Goal: Task Accomplishment & Management: Manage account settings

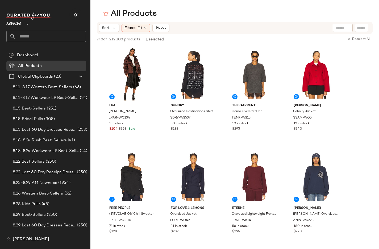
scroll to position [3582, 0]
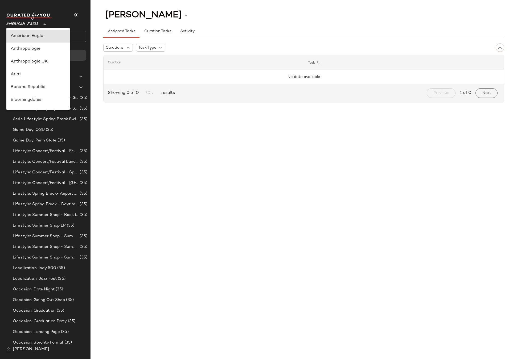
click at [30, 24] on span "American Eagle" at bounding box center [22, 23] width 32 height 10
click at [31, 59] on div "Debenhams" at bounding box center [38, 62] width 55 height 6
type input "**"
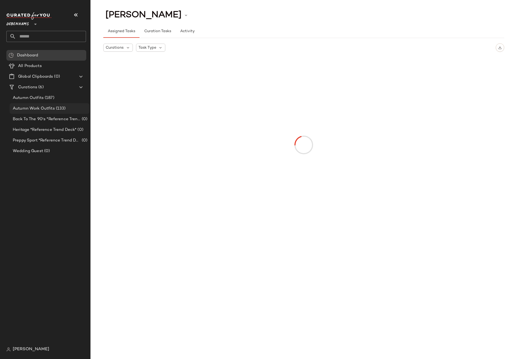
click at [49, 109] on span "Autumn Work Outfits" at bounding box center [34, 109] width 42 height 6
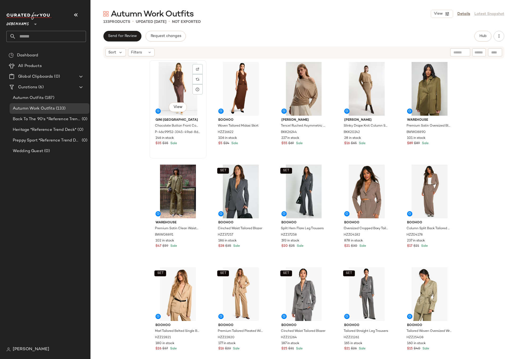
click at [172, 86] on div "View" at bounding box center [177, 89] width 53 height 54
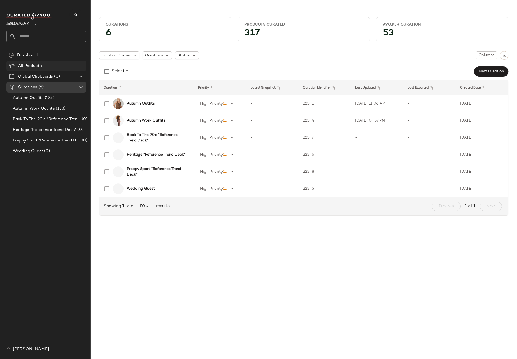
click at [35, 65] on span "All Products" at bounding box center [30, 66] width 24 height 6
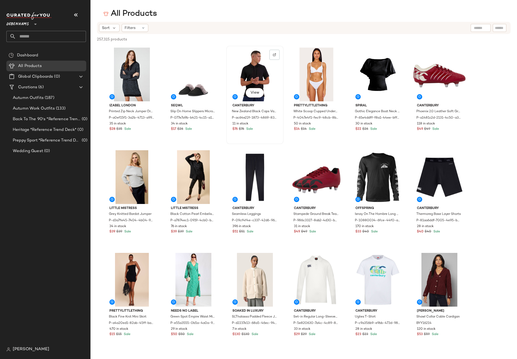
click at [254, 70] on div "View" at bounding box center [254, 75] width 53 height 54
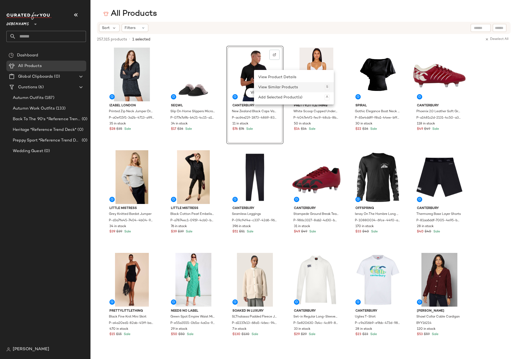
click at [275, 87] on div "View Similar Products S" at bounding box center [293, 87] width 71 height 10
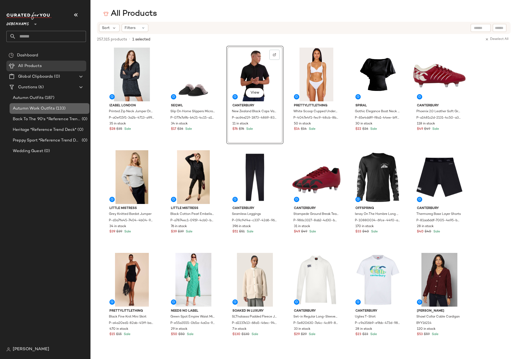
click at [49, 110] on span "Autumn Work Outfits" at bounding box center [34, 109] width 42 height 6
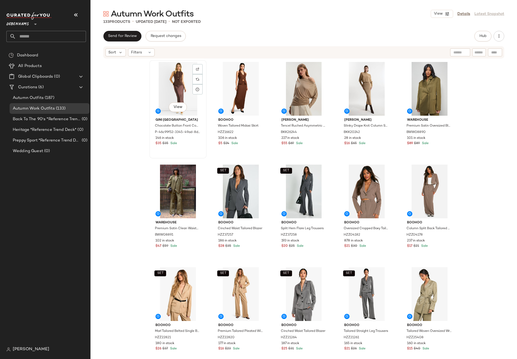
click at [175, 81] on div "View" at bounding box center [177, 89] width 53 height 54
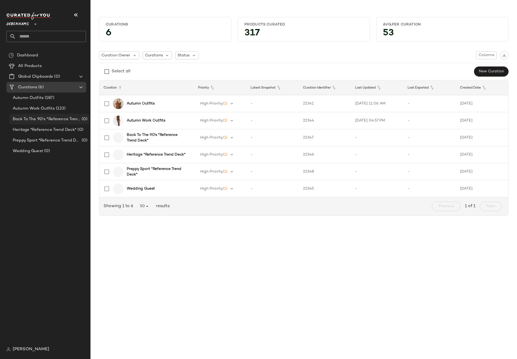
click at [32, 119] on span "Back To The 90's *Reference Trend Deck*" at bounding box center [47, 119] width 68 height 6
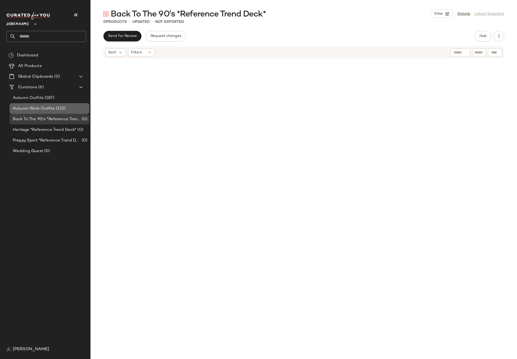
click at [34, 109] on span "Autumn Work Outfits" at bounding box center [34, 109] width 42 height 6
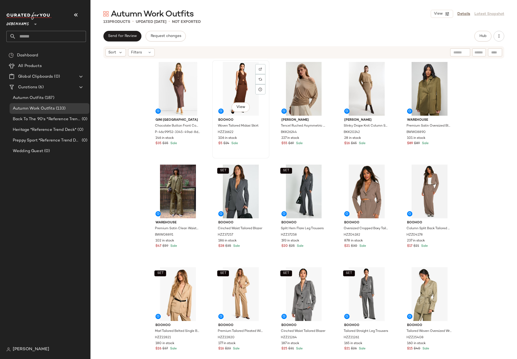
click at [225, 77] on div "View" at bounding box center [240, 89] width 53 height 54
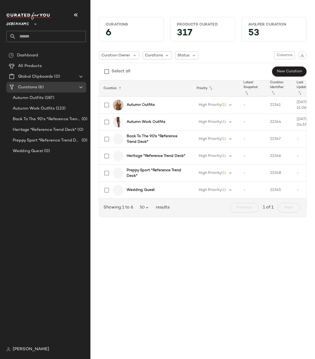
click at [260, 264] on div "Curations 6 Products Curated 317 Avg.per Curation 53 Curation Owner Curations S…" at bounding box center [202, 184] width 225 height 351
click at [24, 352] on span "[PERSON_NAME]" at bounding box center [31, 350] width 36 height 6
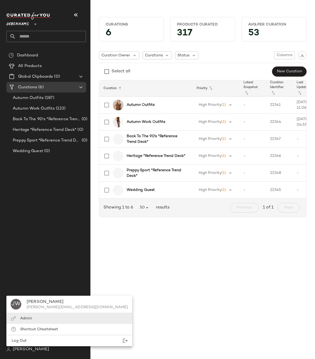
click at [27, 317] on span "Admin" at bounding box center [26, 319] width 12 height 4
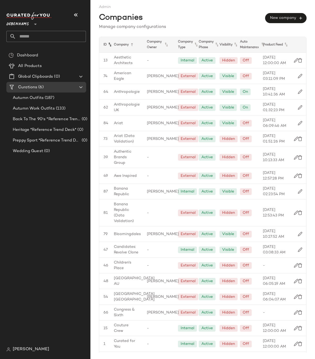
click at [111, 45] on icon at bounding box center [110, 45] width 6 height 6
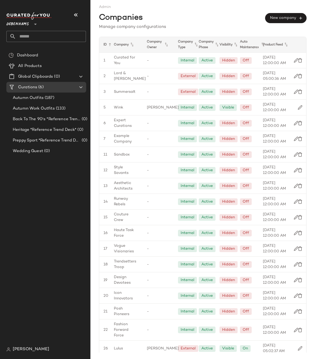
click at [111, 45] on icon at bounding box center [110, 45] width 6 height 6
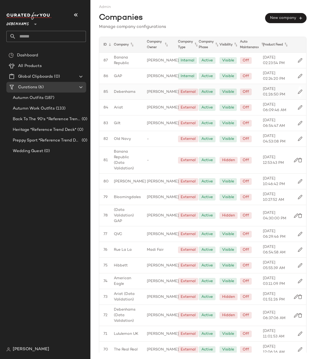
click at [123, 92] on span "Debenhams" at bounding box center [125, 92] width 22 height 6
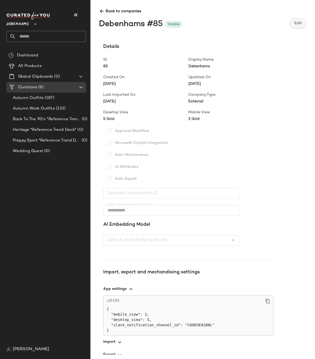
click at [299, 25] on span "Edit" at bounding box center [298, 23] width 8 height 4
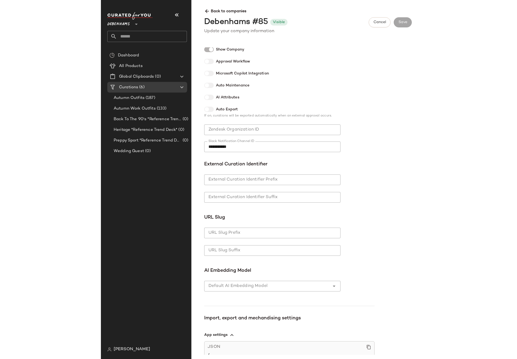
scroll to position [193, 0]
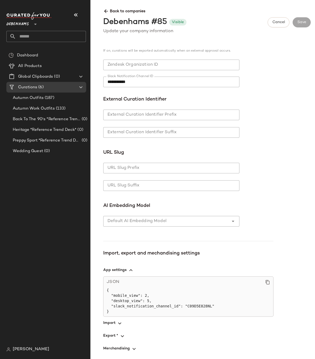
click at [179, 219] on div at bounding box center [166, 221] width 126 height 11
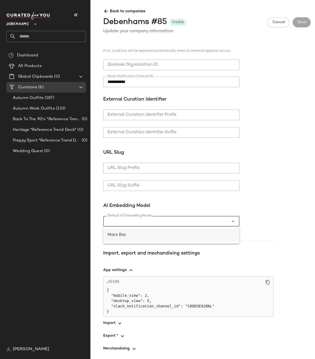
click at [172, 238] on div "Mars Bar" at bounding box center [172, 235] width 128 height 6
type input "*"
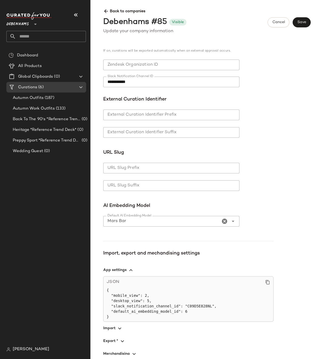
click at [243, 168] on div "**********" at bounding box center [188, 43] width 170 height 378
click at [300, 24] on span "Save" at bounding box center [301, 22] width 9 height 4
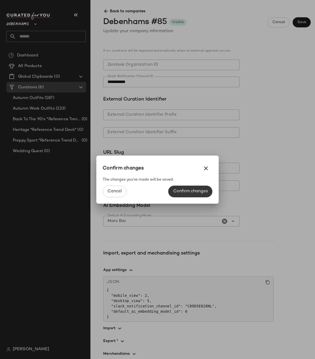
click at [186, 188] on button "Confirm changes" at bounding box center [190, 192] width 44 height 12
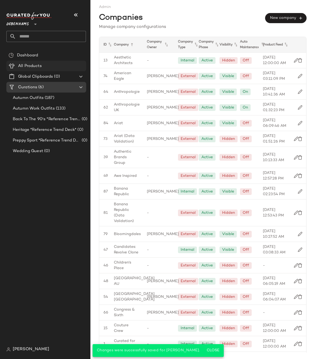
click at [22, 64] on span "All Products" at bounding box center [30, 66] width 24 height 6
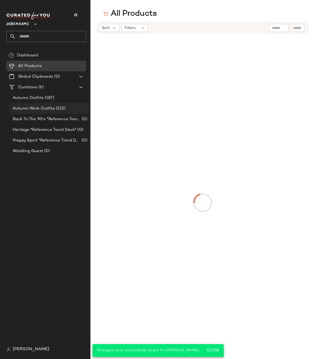
click at [50, 107] on span "Autumn Work Outfits" at bounding box center [34, 109] width 42 height 6
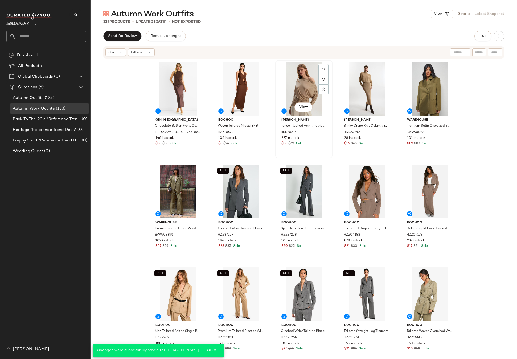
click at [304, 88] on div "View" at bounding box center [303, 89] width 53 height 54
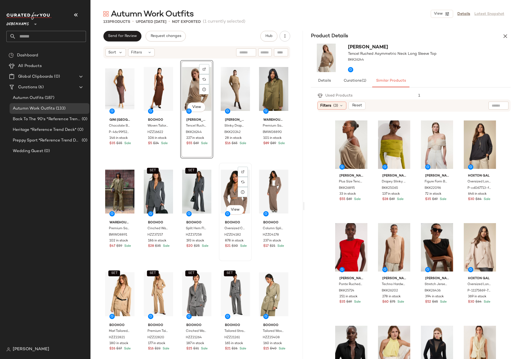
click at [225, 191] on div "View" at bounding box center [235, 192] width 29 height 54
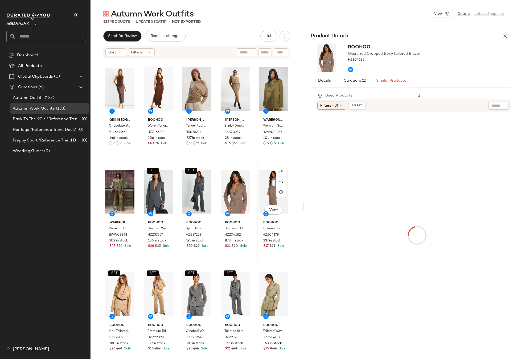
click at [263, 191] on div "View" at bounding box center [273, 192] width 29 height 54
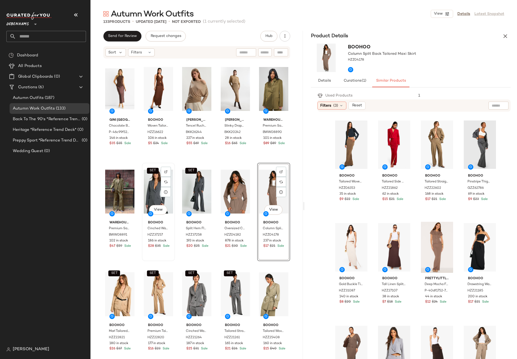
click at [156, 189] on div "SET View" at bounding box center [158, 192] width 29 height 54
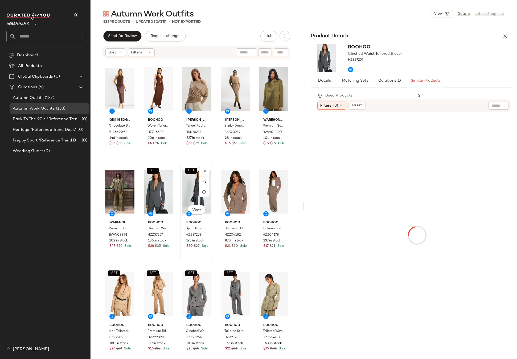
click at [188, 189] on div "SET View" at bounding box center [196, 192] width 29 height 54
click at [113, 187] on div "View" at bounding box center [119, 192] width 29 height 54
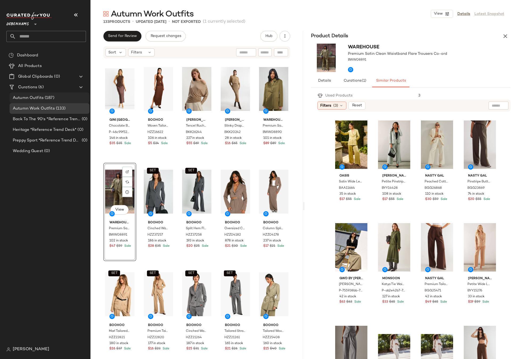
click at [39, 97] on span "Autumn Outfits" at bounding box center [28, 98] width 31 height 6
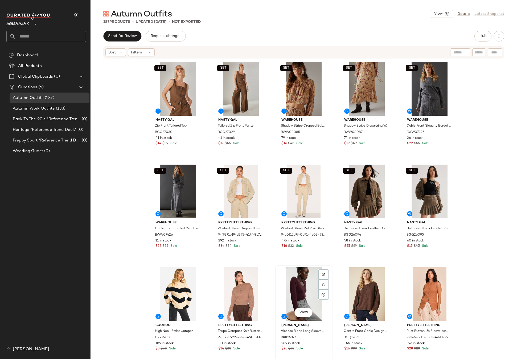
click at [303, 291] on div "View" at bounding box center [303, 294] width 53 height 54
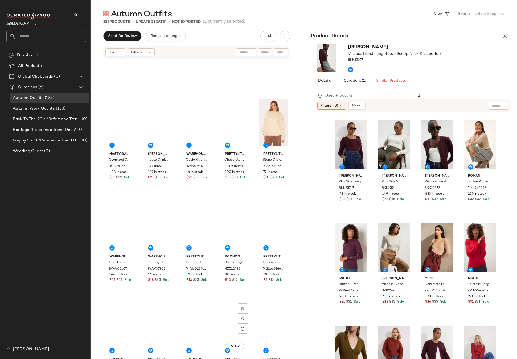
scroll to position [382, 0]
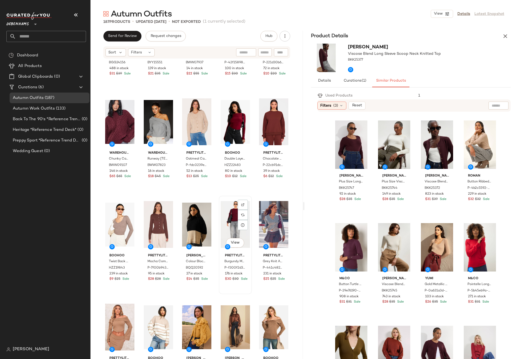
click at [228, 219] on div "View" at bounding box center [235, 225] width 29 height 54
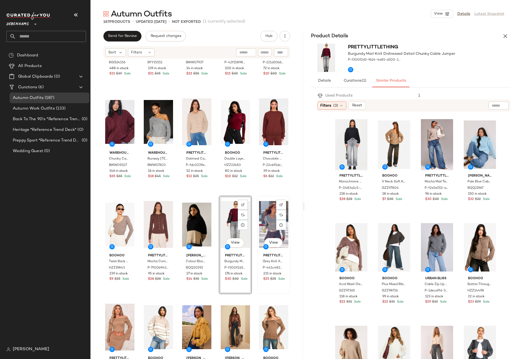
click at [267, 219] on div "View" at bounding box center [273, 225] width 29 height 54
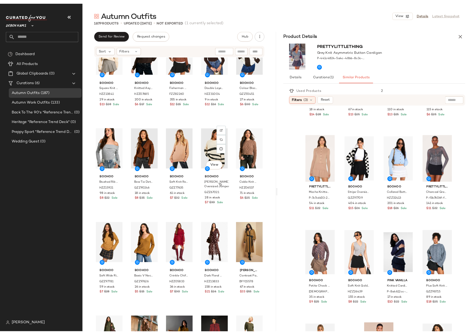
scroll to position [884, 0]
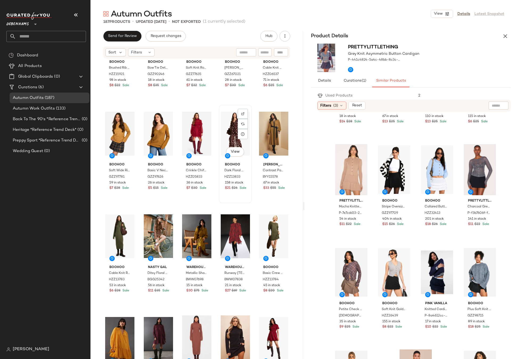
click at [229, 119] on div "View" at bounding box center [235, 134] width 29 height 54
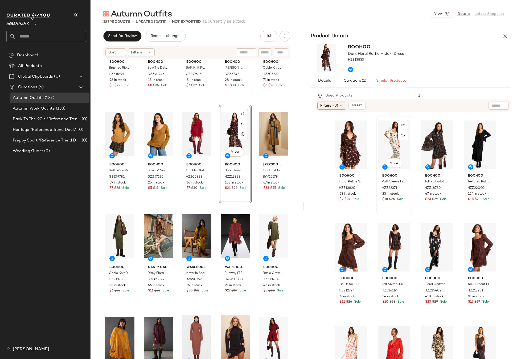
click at [387, 146] on div "View" at bounding box center [394, 145] width 32 height 54
click at [402, 135] on div at bounding box center [403, 135] width 10 height 10
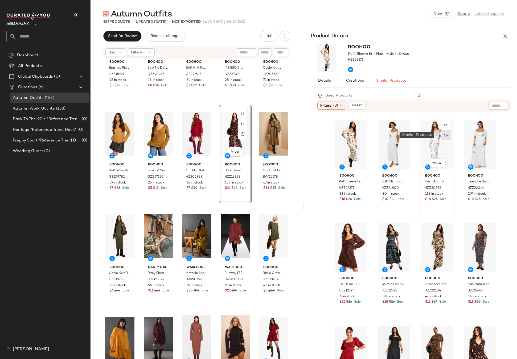
click at [444, 137] on img at bounding box center [445, 135] width 3 height 3
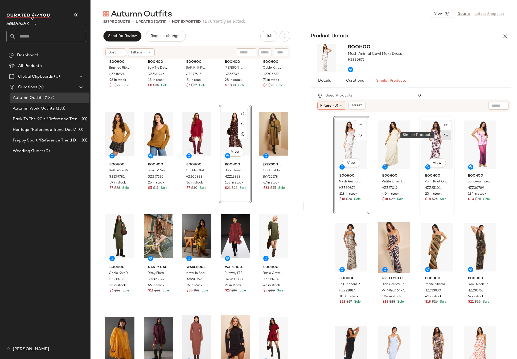
click at [444, 136] on div at bounding box center [446, 135] width 10 height 10
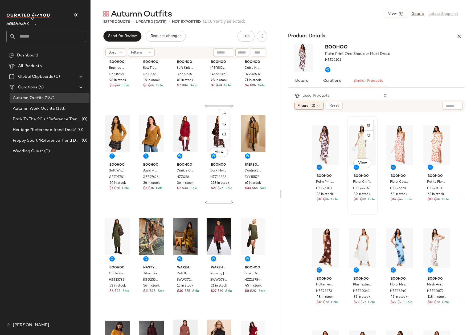
click at [358, 140] on div "View" at bounding box center [362, 145] width 27 height 54
click at [367, 137] on img at bounding box center [368, 135] width 3 height 3
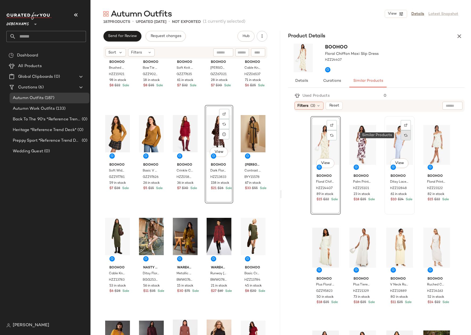
click at [404, 136] on div at bounding box center [406, 135] width 10 height 10
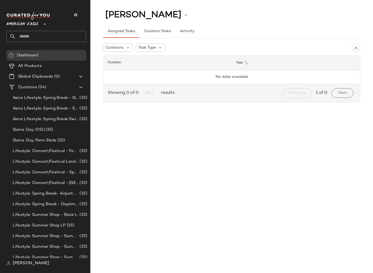
click at [29, 266] on span "[PERSON_NAME]" at bounding box center [31, 264] width 36 height 6
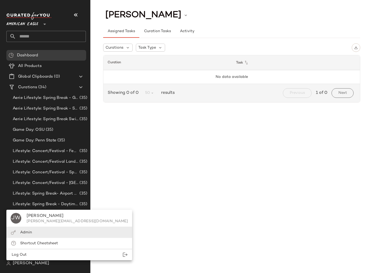
click at [29, 238] on div "Admin" at bounding box center [69, 243] width 126 height 11
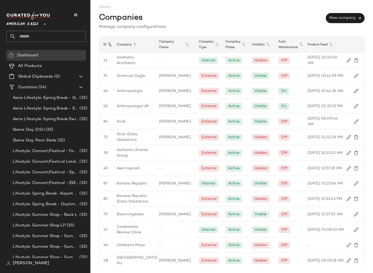
click at [108, 44] on icon at bounding box center [110, 45] width 6 height 6
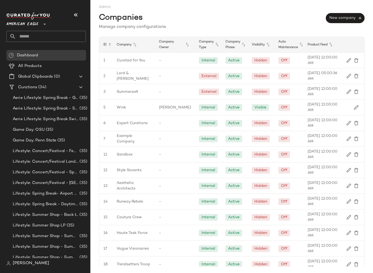
click at [108, 44] on icon at bounding box center [110, 45] width 6 height 6
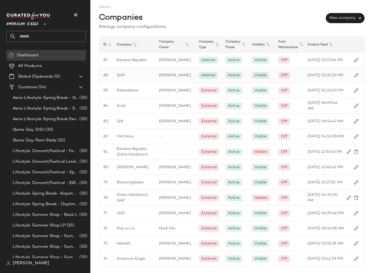
click at [117, 75] on span "GAP" at bounding box center [121, 76] width 8 height 6
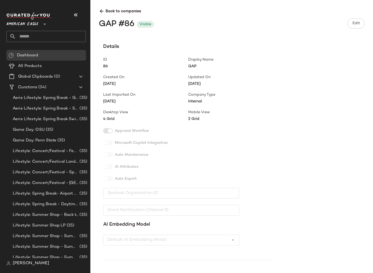
click at [105, 65] on span "86" at bounding box center [145, 67] width 85 height 6
copy span "86"
click at [45, 65] on div "All Products" at bounding box center [51, 66] width 68 height 6
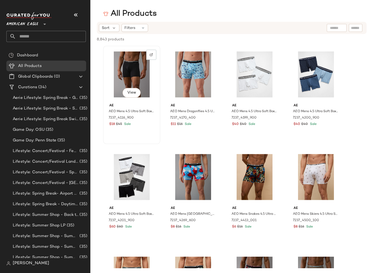
click at [122, 68] on div "View" at bounding box center [131, 75] width 53 height 54
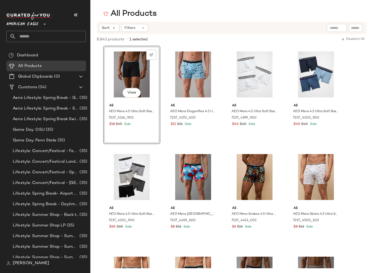
click at [132, 65] on div "View" at bounding box center [131, 75] width 53 height 54
click at [330, 29] on div at bounding box center [337, 28] width 20 height 8
click at [354, 30] on input "Filter" at bounding box center [337, 28] width 45 height 6
paste input "**********"
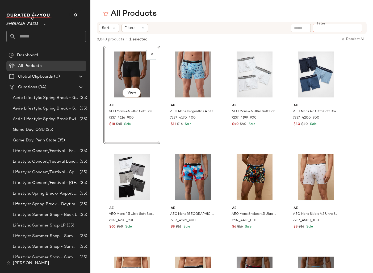
type input "**********"
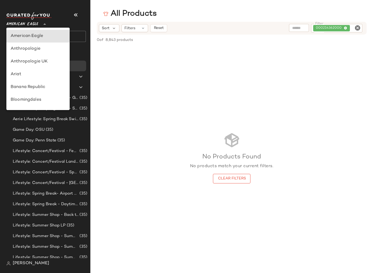
click at [35, 25] on span "American Eagle" at bounding box center [22, 23] width 32 height 10
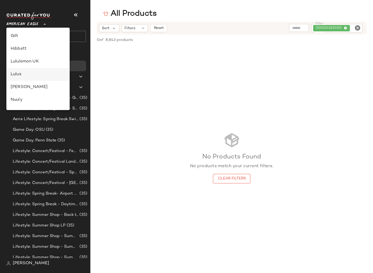
scroll to position [64, 0]
click at [24, 86] on div "GAP" at bounding box center [38, 87] width 55 height 6
type input "**"
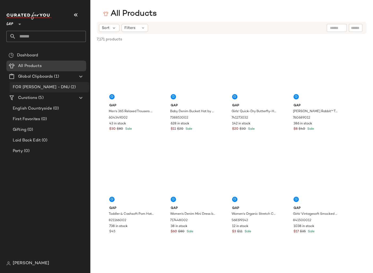
click at [35, 89] on span "FOR [PERSON_NAME] - DNU" at bounding box center [41, 87] width 57 height 6
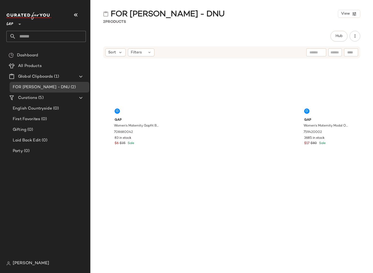
click at [215, 172] on div "Gap Women's Maternity Gapfit Breathe T-Shirt by Gap True Black Size XS 70868004…" at bounding box center [232, 163] width 247 height 207
click at [222, 193] on div "Gap Women's Maternity Gapfit Breathe T-Shirt by Gap True Black Size XS 70868004…" at bounding box center [232, 163] width 247 height 207
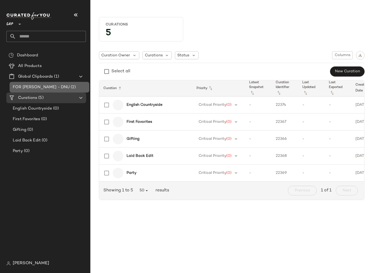
click at [70, 87] on span "(2)" at bounding box center [73, 87] width 6 height 6
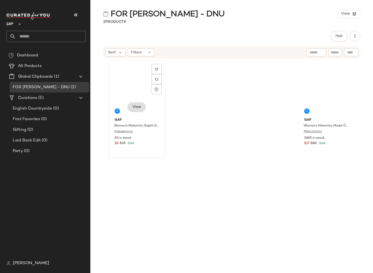
click at [138, 108] on span "View" at bounding box center [136, 107] width 9 height 4
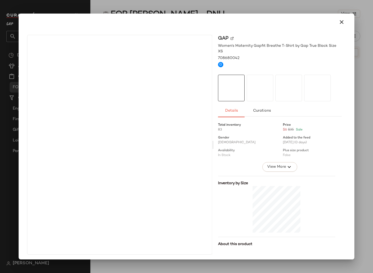
click at [276, 96] on div at bounding box center [289, 88] width 27 height 27
click at [304, 93] on div at bounding box center [317, 88] width 27 height 27
click at [319, 91] on div at bounding box center [317, 88] width 27 height 27
click at [304, 90] on div at bounding box center [317, 88] width 27 height 27
click at [276, 90] on div at bounding box center [289, 88] width 27 height 27
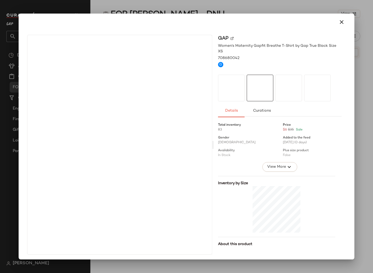
click at [247, 92] on div at bounding box center [260, 88] width 27 height 27
click at [370, 89] on div at bounding box center [186, 136] width 373 height 273
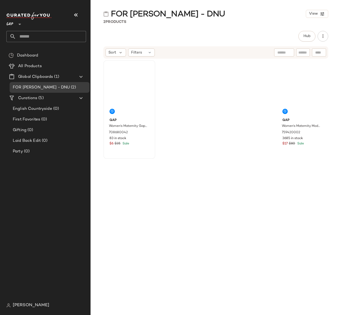
click at [233, 237] on div "Gap Women's Maternity Gapfit Breathe T-Shirt by Gap True Black Size XS 70868004…" at bounding box center [215, 184] width 225 height 248
click at [237, 234] on div "Gap Women's Maternity Gapfit Breathe T-Shirt by Gap True Black Size XS 70868004…" at bounding box center [215, 184] width 225 height 248
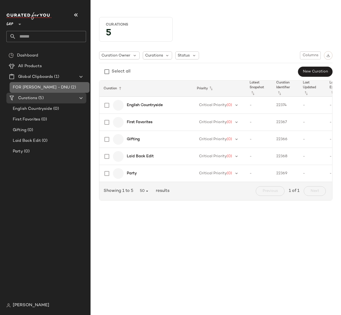
click at [33, 88] on span "FOR [PERSON_NAME] - DNU" at bounding box center [41, 87] width 57 height 6
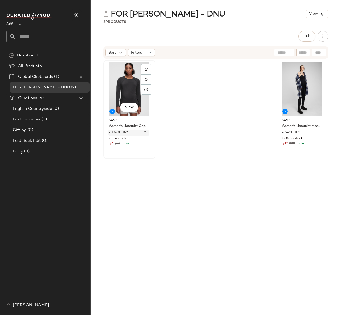
click at [146, 132] on img "button" at bounding box center [145, 132] width 3 height 3
click at [191, 177] on div "Gap Women's Maternity Gapfit Breathe T-Shirt by Gap True Black Size XS 70868004…" at bounding box center [215, 184] width 225 height 248
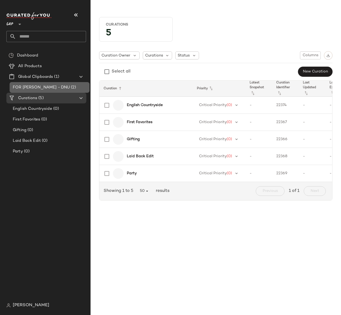
click at [40, 88] on span "FOR [PERSON_NAME] - DNU" at bounding box center [41, 87] width 57 height 6
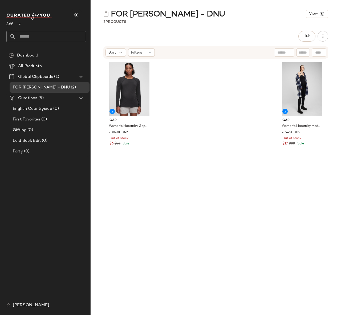
click at [241, 223] on div "Gap Women's Maternity Gapfit Breathe T-Shirt by Gap True Black Size XS 70868004…" at bounding box center [215, 184] width 225 height 248
